Goal: Contribute content: Contribute content

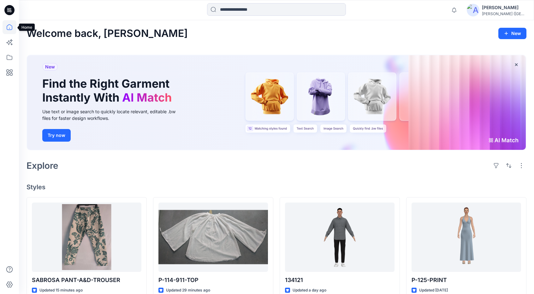
click at [8, 27] on icon at bounding box center [10, 27] width 14 height 14
click at [10, 57] on icon at bounding box center [10, 57] width 14 height 14
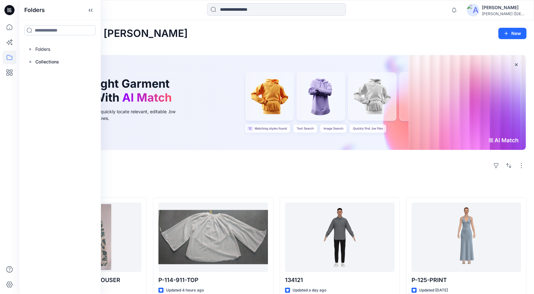
click at [55, 31] on input at bounding box center [59, 30] width 71 height 10
type input "****"
click at [39, 62] on mark "Show" at bounding box center [40, 59] width 12 height 9
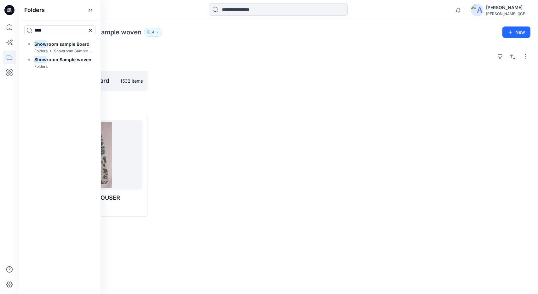
click at [186, 106] on h4 "Styles" at bounding box center [278, 105] width 504 height 8
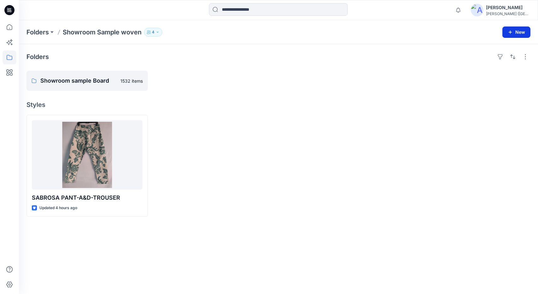
click at [510, 33] on icon "button" at bounding box center [510, 32] width 5 height 5
click at [507, 50] on p "New Style" at bounding box center [497, 48] width 21 height 8
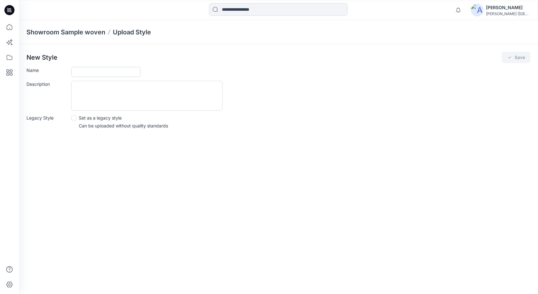
click at [115, 71] on input "Name" at bounding box center [105, 72] width 69 height 10
type input "**********"
click at [519, 56] on button "Save" at bounding box center [516, 57] width 29 height 11
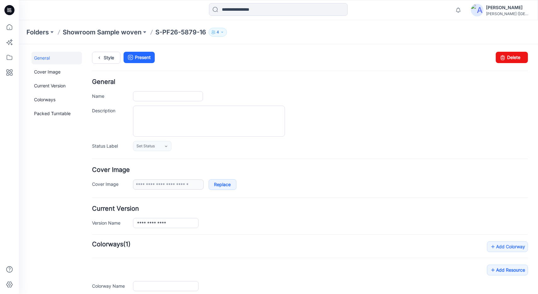
type input "**********"
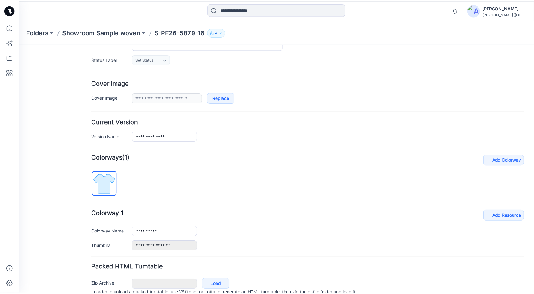
scroll to position [95, 0]
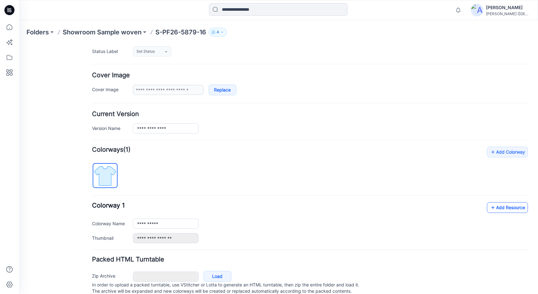
click at [510, 208] on link "Add Resource" at bounding box center [507, 207] width 41 height 11
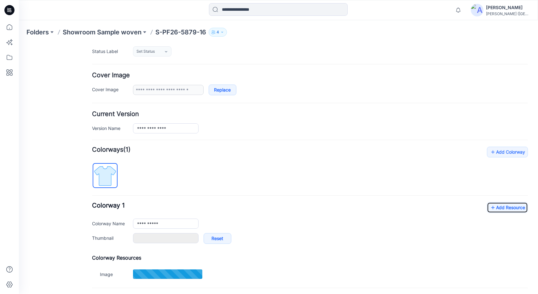
type input "**********"
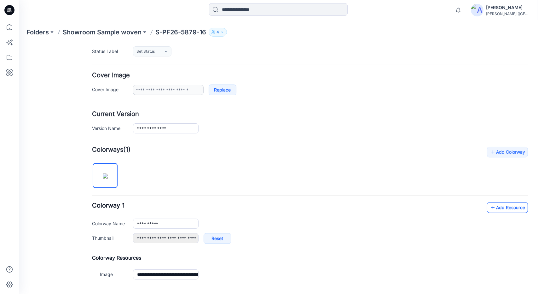
click at [511, 205] on link "Add Resource" at bounding box center [507, 207] width 41 height 11
click at [9, 28] on icon at bounding box center [10, 27] width 6 height 6
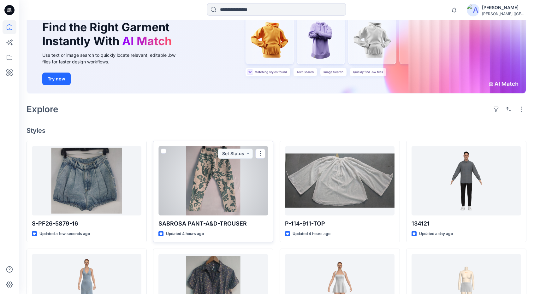
scroll to position [63, 0]
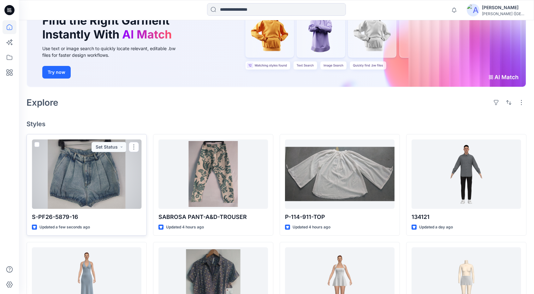
click at [130, 176] on div at bounding box center [86, 173] width 109 height 69
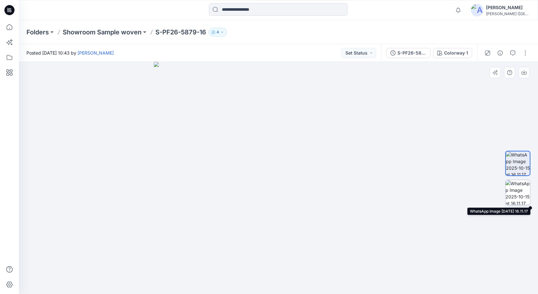
click at [514, 192] on img at bounding box center [518, 192] width 25 height 25
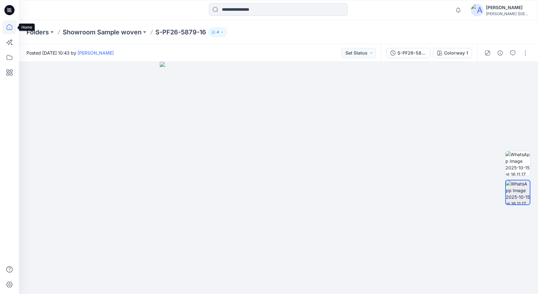
click at [8, 26] on icon at bounding box center [10, 27] width 6 height 6
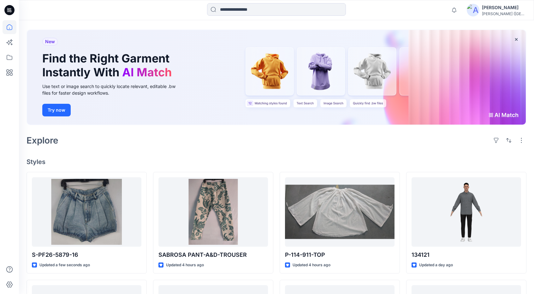
scroll to position [32, 0]
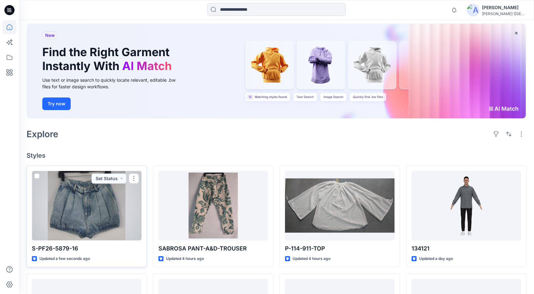
click at [127, 211] on div at bounding box center [86, 205] width 109 height 69
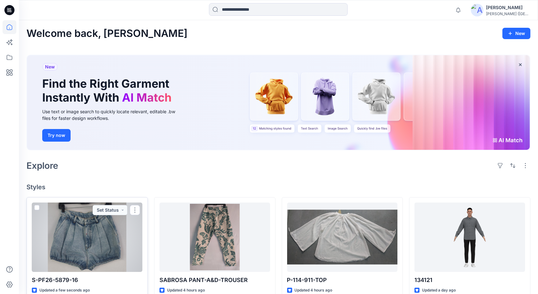
click at [127, 211] on div "Welcome back, [PERSON_NAME] New New Find the Right Garment Instantly With AI Ma…" at bounding box center [278, 282] width 519 height 525
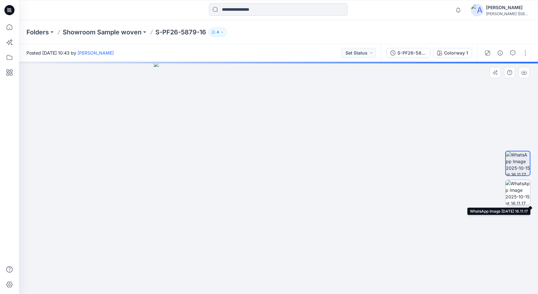
click at [522, 191] on img at bounding box center [518, 192] width 25 height 25
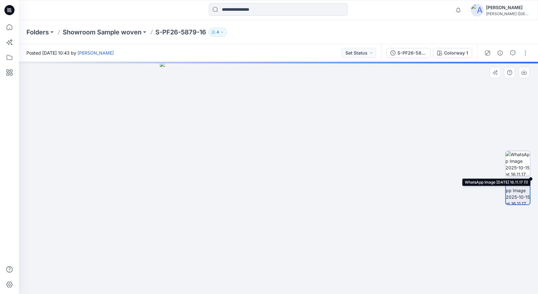
click at [525, 167] on img at bounding box center [518, 163] width 25 height 25
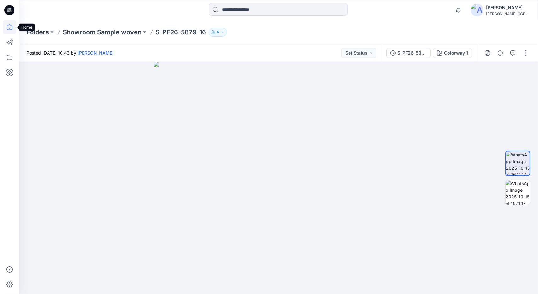
click at [11, 30] on icon at bounding box center [10, 27] width 14 height 14
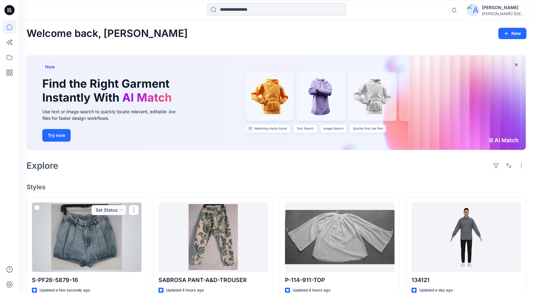
drag, startPoint x: 127, startPoint y: 250, endPoint x: 136, endPoint y: 258, distance: 11.8
click at [136, 258] on div at bounding box center [86, 236] width 109 height 69
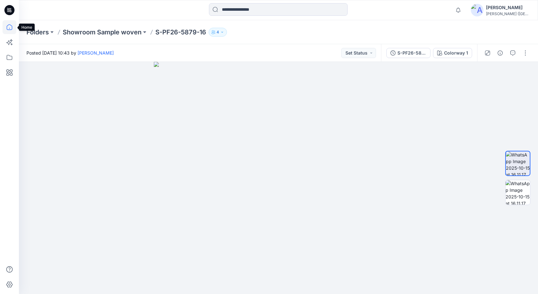
click at [11, 28] on icon at bounding box center [10, 27] width 14 height 14
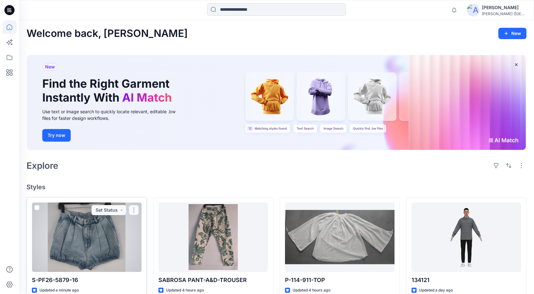
click at [134, 209] on button "button" at bounding box center [134, 210] width 10 height 10
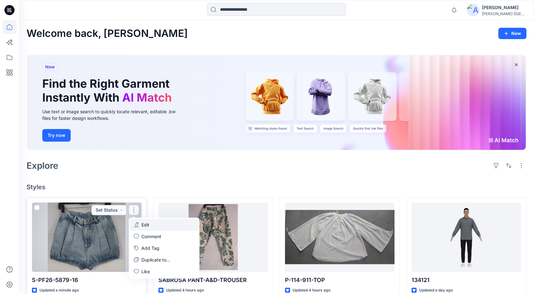
click at [146, 225] on p "Edit" at bounding box center [145, 224] width 8 height 7
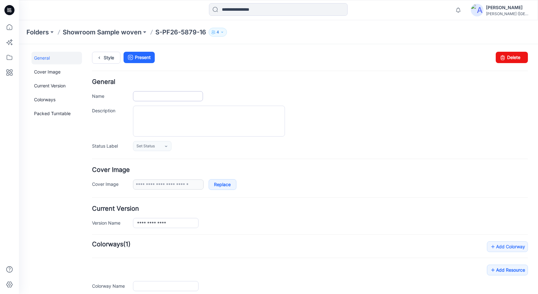
type input "**********"
click at [177, 97] on input "**********" at bounding box center [168, 96] width 70 height 10
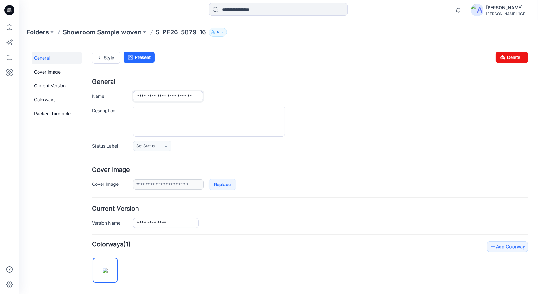
type input "**********"
click at [419, 109] on div at bounding box center [330, 120] width 395 height 31
click at [341, 115] on div at bounding box center [330, 120] width 395 height 31
click at [12, 25] on icon at bounding box center [10, 27] width 14 height 14
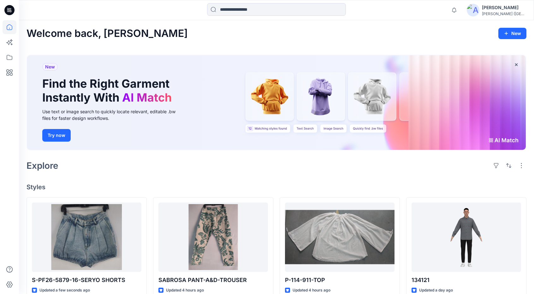
click at [154, 168] on div "Explore" at bounding box center [276, 165] width 500 height 15
click at [8, 28] on icon at bounding box center [10, 27] width 14 height 14
click at [11, 58] on icon at bounding box center [10, 57] width 14 height 14
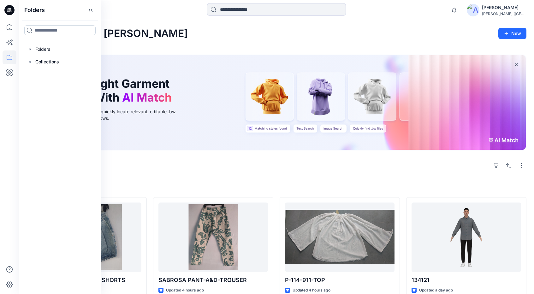
click at [36, 32] on input at bounding box center [59, 30] width 71 height 10
type input "***"
click at [49, 61] on span "wroom Sample woven" at bounding box center [67, 59] width 49 height 5
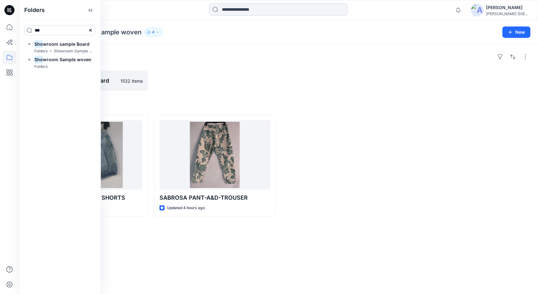
click at [377, 162] on div at bounding box center [342, 166] width 121 height 102
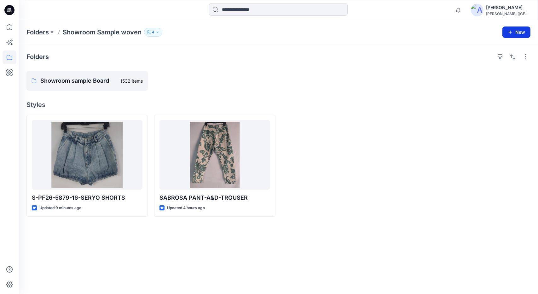
click at [521, 30] on button "New" at bounding box center [517, 31] width 28 height 11
click at [506, 49] on p "New Style" at bounding box center [497, 48] width 21 height 8
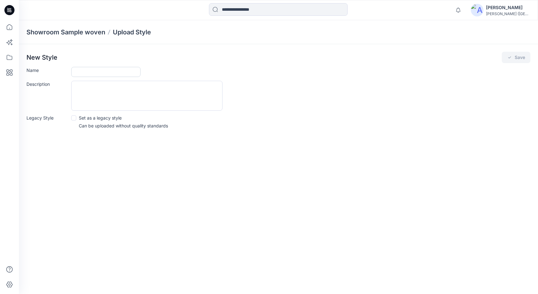
click at [98, 70] on input "Name" at bounding box center [105, 72] width 69 height 10
type input "**********"
click at [519, 56] on button "Save" at bounding box center [516, 57] width 29 height 11
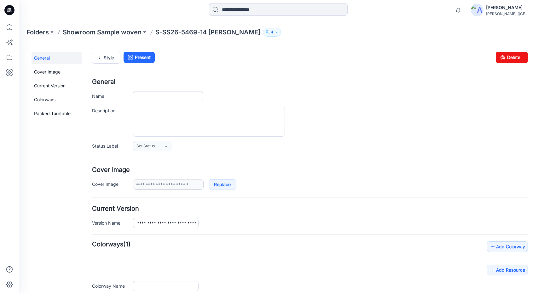
type input "**********"
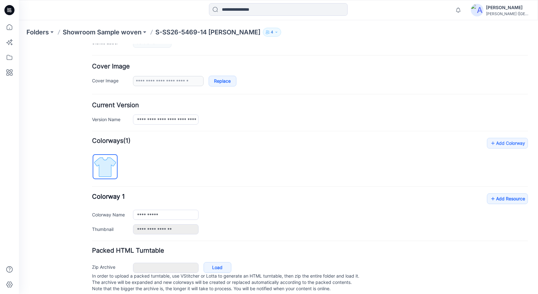
scroll to position [115, 0]
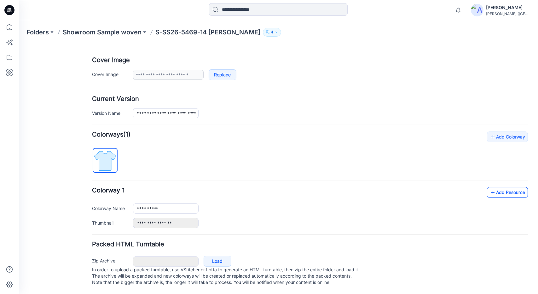
click at [498, 187] on link "Add Resource" at bounding box center [507, 192] width 41 height 11
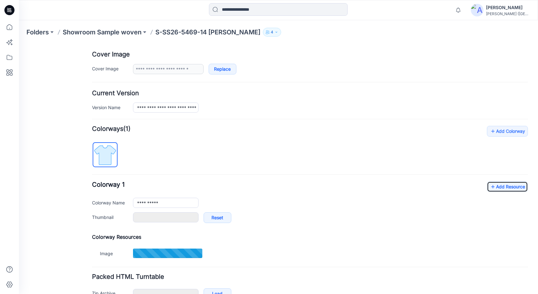
type input "**********"
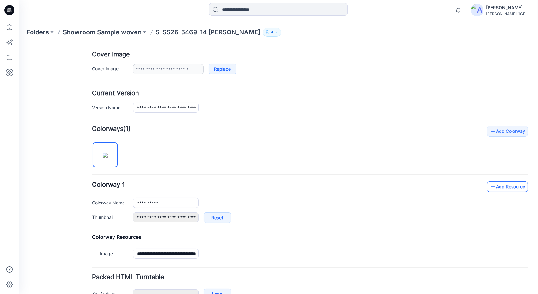
click at [506, 188] on link "Add Resource" at bounding box center [507, 186] width 41 height 11
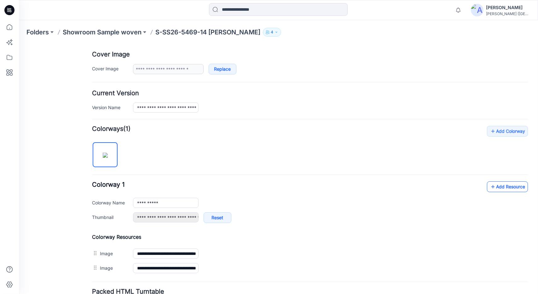
click at [507, 188] on link "Add Resource" at bounding box center [507, 186] width 41 height 11
click at [11, 25] on icon at bounding box center [10, 27] width 14 height 14
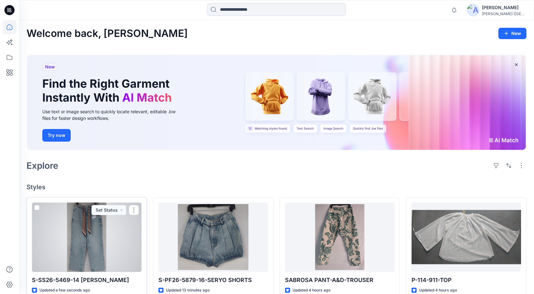
click at [126, 227] on div at bounding box center [86, 236] width 109 height 69
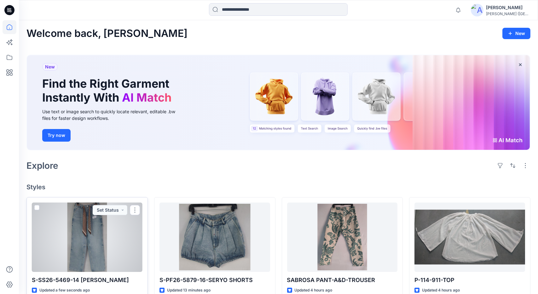
click at [126, 227] on div "Welcome back, [PERSON_NAME] New New Find the Right Garment Instantly With AI Ma…" at bounding box center [278, 282] width 519 height 525
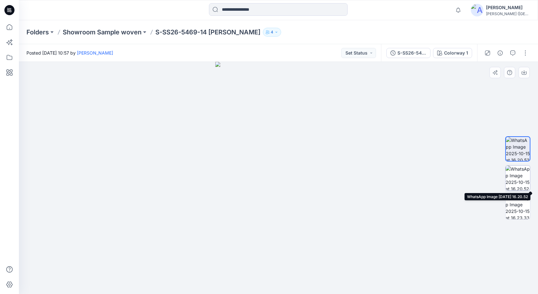
click at [520, 176] on img at bounding box center [518, 178] width 25 height 25
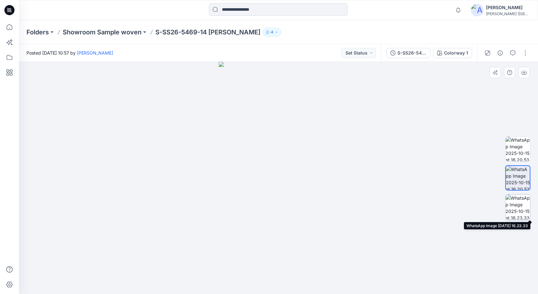
click at [519, 208] on img at bounding box center [518, 207] width 25 height 25
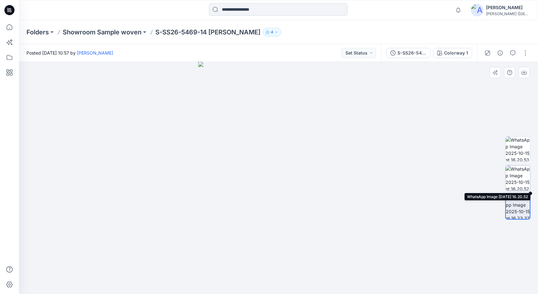
click at [520, 178] on img at bounding box center [518, 178] width 25 height 25
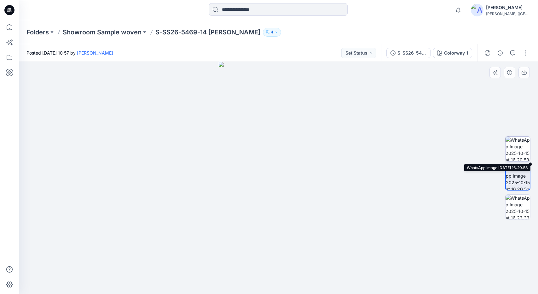
click at [520, 151] on img at bounding box center [518, 149] width 25 height 25
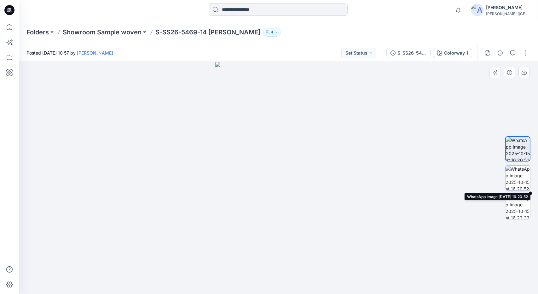
click at [521, 180] on img at bounding box center [518, 178] width 25 height 25
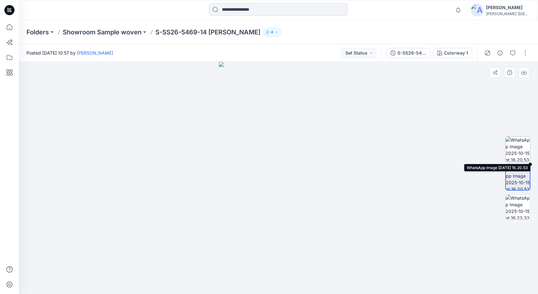
click at [521, 149] on img at bounding box center [518, 149] width 25 height 25
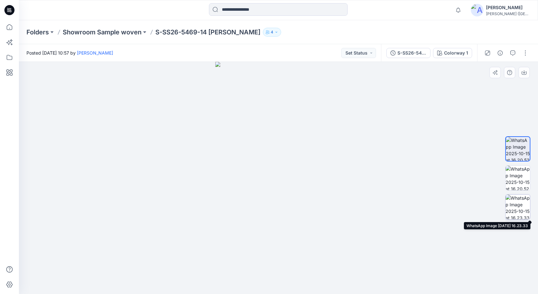
click at [522, 206] on img at bounding box center [518, 207] width 25 height 25
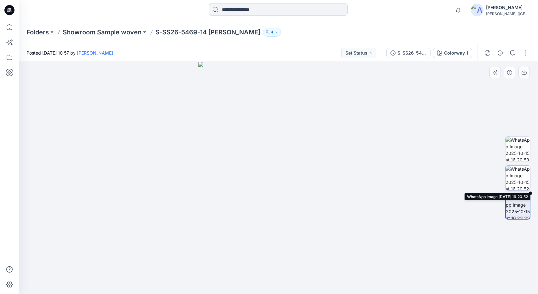
click at [522, 182] on img at bounding box center [518, 178] width 25 height 25
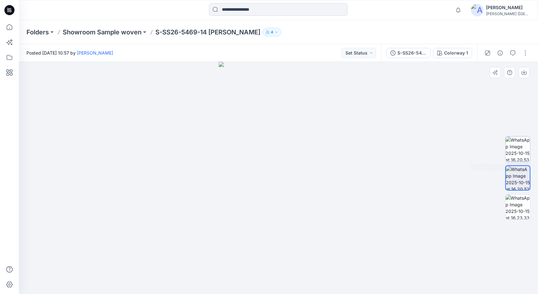
click at [523, 153] on img at bounding box center [518, 149] width 25 height 25
click at [9, 28] on icon at bounding box center [9, 28] width 0 height 1
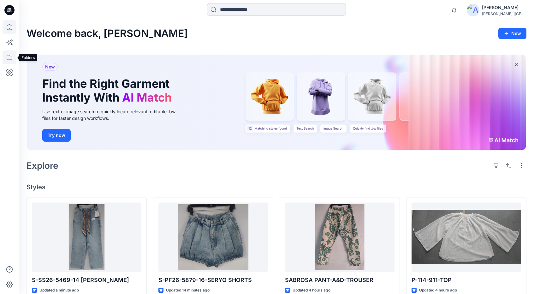
click at [11, 58] on icon at bounding box center [10, 57] width 14 height 14
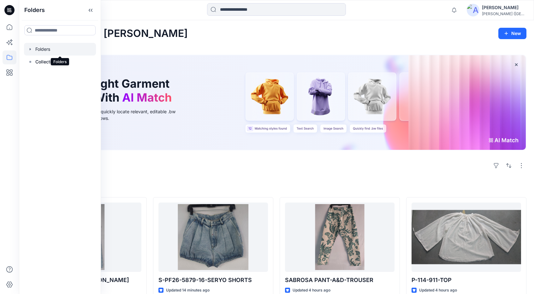
click at [62, 51] on div at bounding box center [60, 49] width 72 height 13
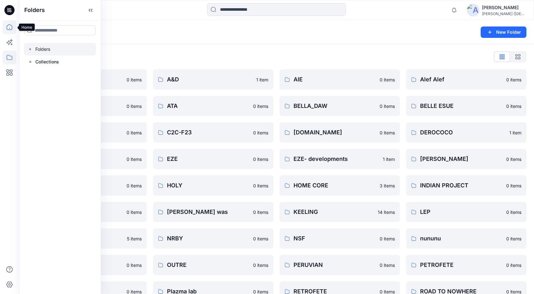
click at [10, 27] on icon at bounding box center [10, 27] width 14 height 14
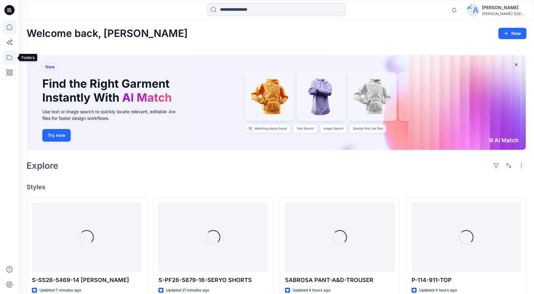
click at [8, 57] on icon at bounding box center [10, 57] width 14 height 14
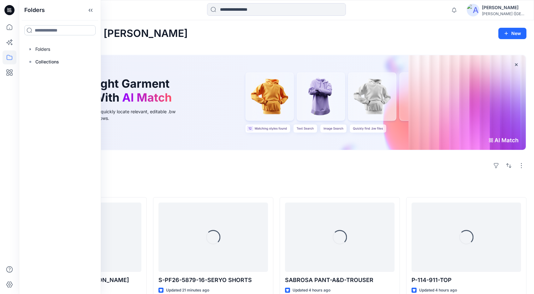
click at [66, 32] on input at bounding box center [59, 30] width 71 height 10
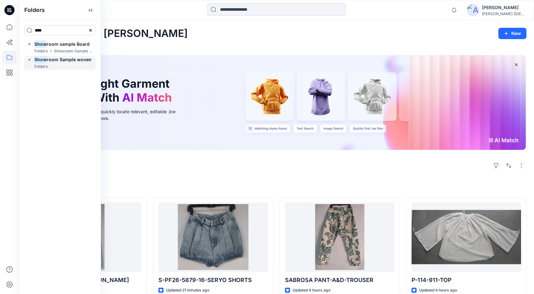
type input "****"
click at [39, 60] on mark "Show" at bounding box center [40, 59] width 12 height 9
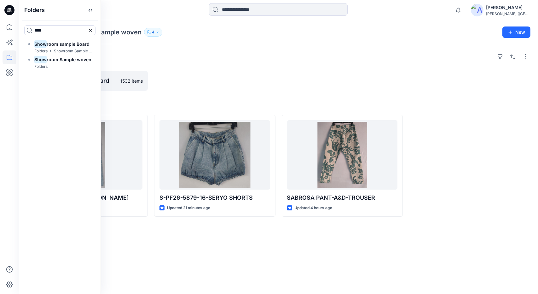
click at [207, 71] on div at bounding box center [214, 81] width 121 height 20
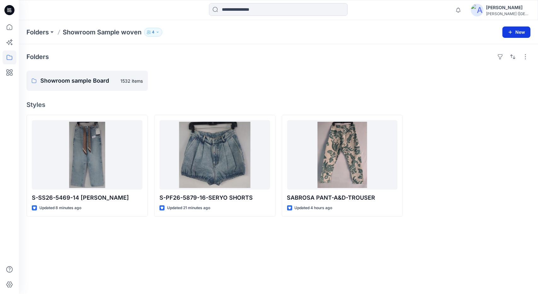
click at [518, 32] on button "New" at bounding box center [517, 31] width 28 height 11
click at [504, 48] on p "New Style" at bounding box center [497, 48] width 21 height 8
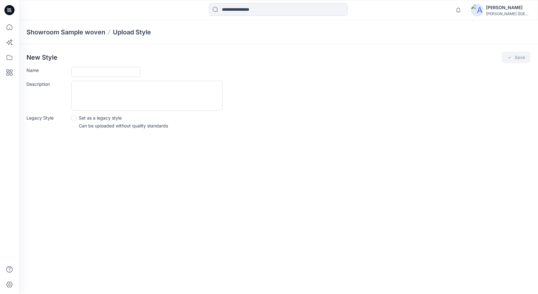
click at [108, 73] on input "Name" at bounding box center [105, 72] width 69 height 10
type input "**********"
click at [519, 53] on button "Save" at bounding box center [516, 57] width 29 height 11
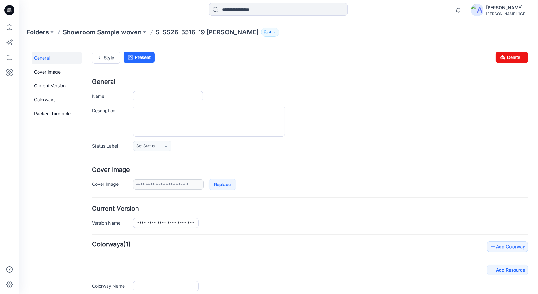
type input "**********"
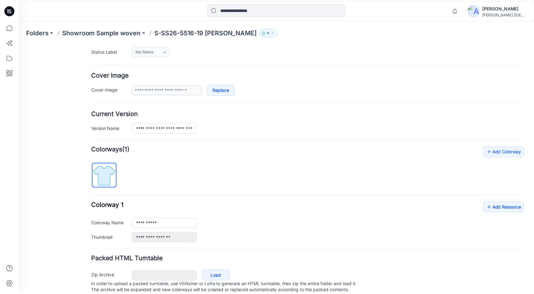
scroll to position [115, 0]
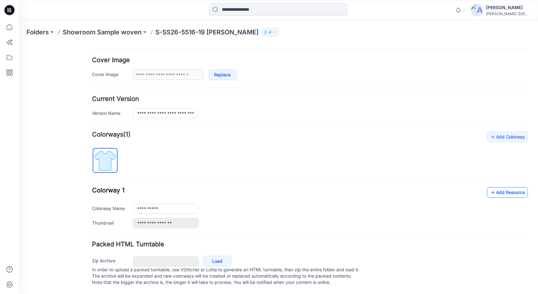
click at [506, 187] on link "Add Resource" at bounding box center [507, 192] width 41 height 11
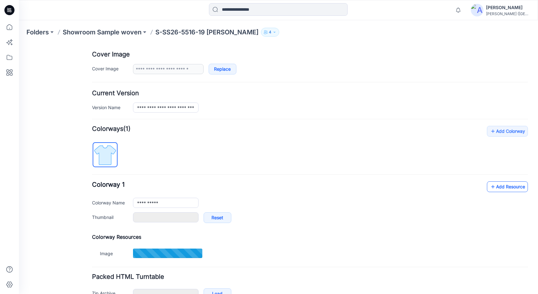
type input "**********"
click at [514, 183] on link "Add Resource" at bounding box center [507, 186] width 41 height 11
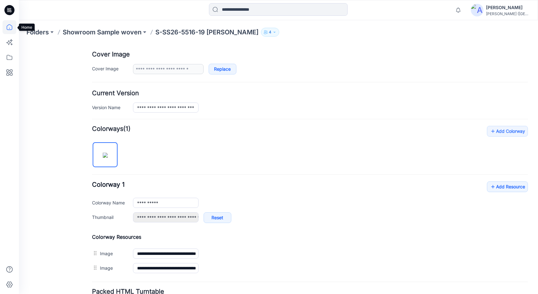
click at [5, 29] on icon at bounding box center [10, 27] width 14 height 14
